Goal: Information Seeking & Learning: Learn about a topic

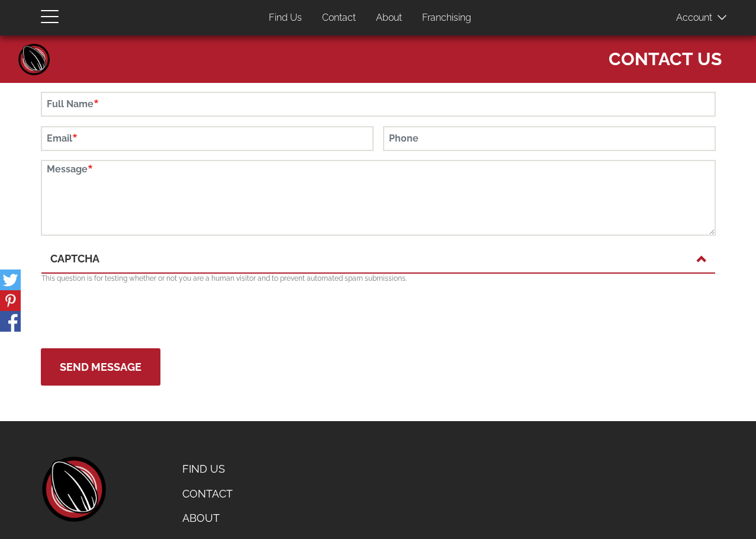
click at [342, 18] on link "Contact" at bounding box center [339, 18] width 52 height 23
click at [385, 15] on link "About" at bounding box center [389, 18] width 44 height 23
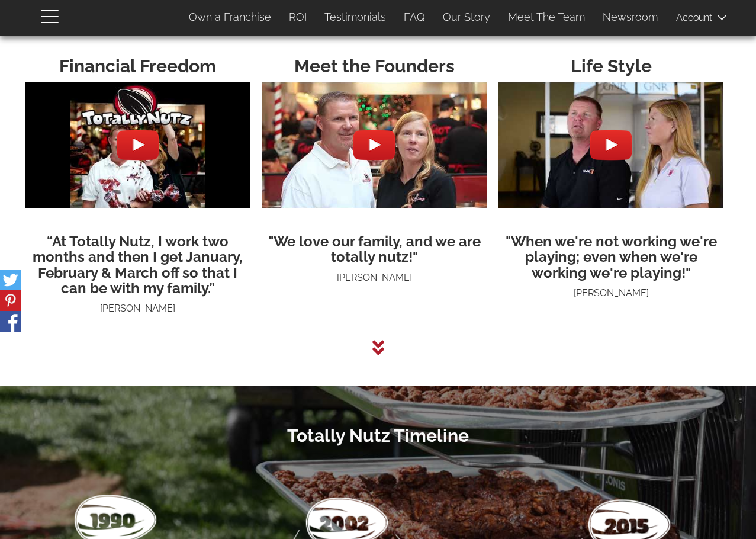
scroll to position [2986, 0]
